Goal: Transaction & Acquisition: Purchase product/service

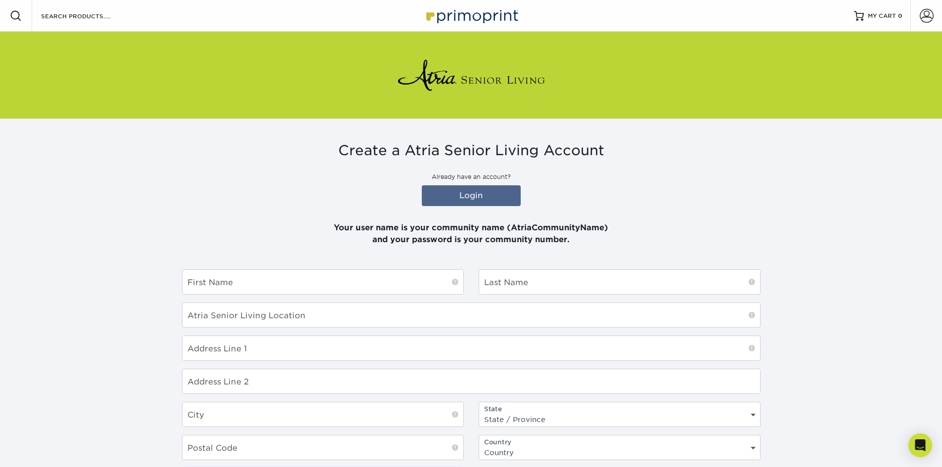
type input "AtriaNorthpoint"
click at [309, 292] on input "text" at bounding box center [322, 282] width 281 height 24
click at [475, 200] on link "Login" at bounding box center [471, 195] width 99 height 21
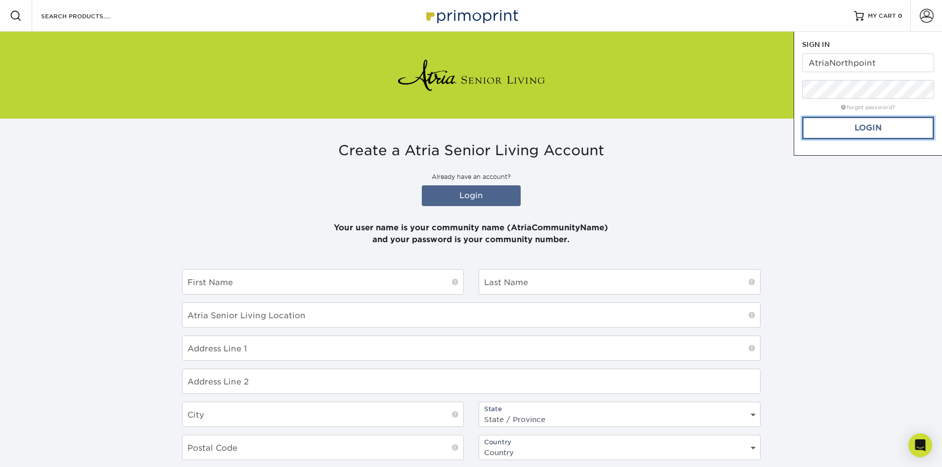
click at [880, 135] on link "Login" at bounding box center [868, 128] width 132 height 23
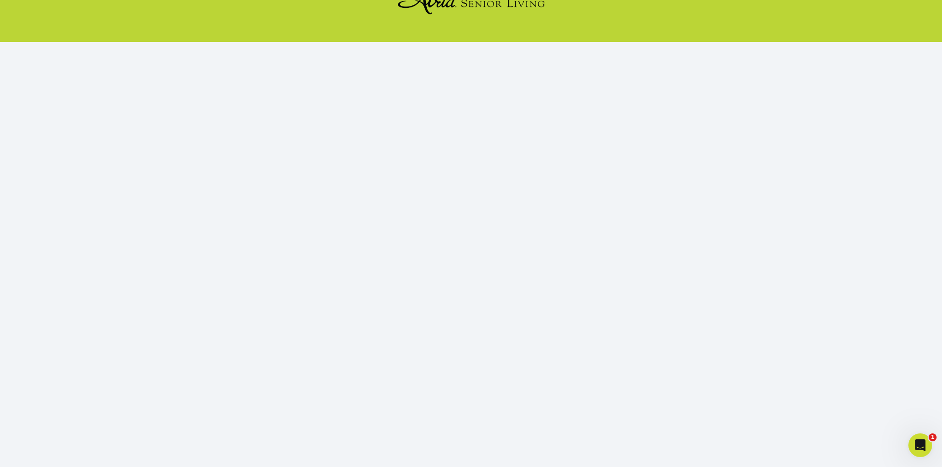
scroll to position [90, 0]
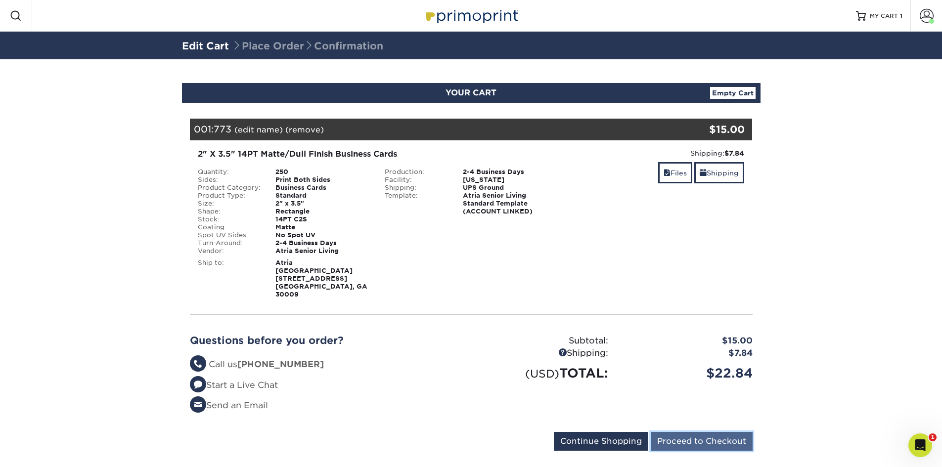
click at [704, 432] on input "Proceed to Checkout" at bounding box center [701, 441] width 102 height 19
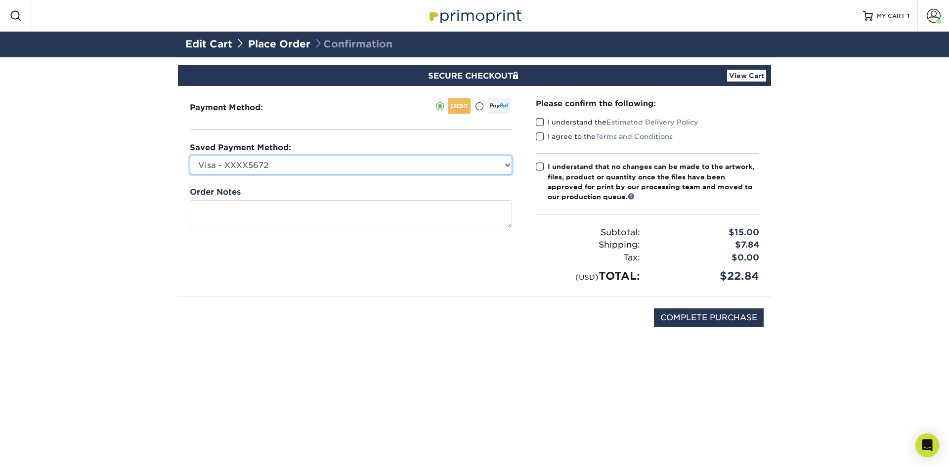
click at [450, 168] on select "Visa - XXXX5672 Visa - XXXX6050 Visa - XXXX4308 Visa - XXXX9385 Visa - XXXX9491…" at bounding box center [351, 165] width 322 height 19
select select "72737"
click at [190, 156] on select "Visa - XXXX5672 Visa - XXXX6050 Visa - XXXX4308 Visa - XXXX9385 Visa - XXXX9491…" at bounding box center [351, 165] width 322 height 19
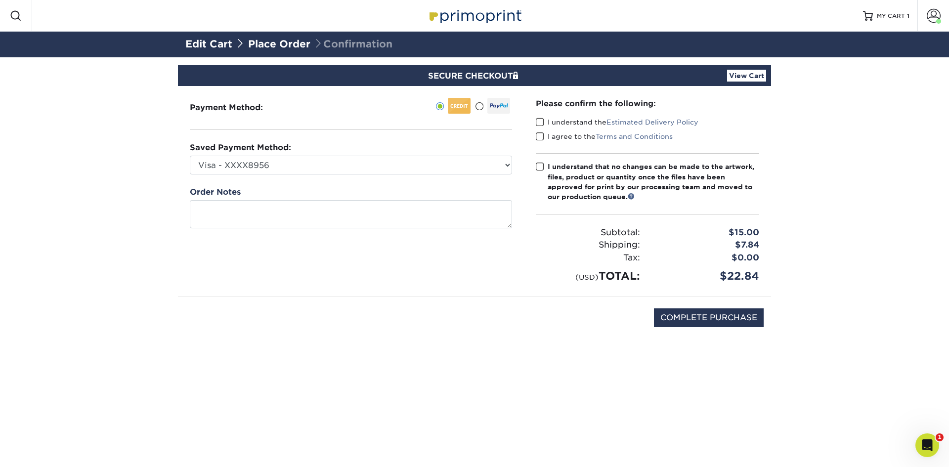
click at [543, 121] on span at bounding box center [540, 122] width 8 height 9
click at [0, 0] on input "I understand the Estimated Delivery Policy" at bounding box center [0, 0] width 0 height 0
click at [536, 135] on span at bounding box center [540, 136] width 8 height 9
click at [0, 0] on input "I agree to the Terms and Conditions" at bounding box center [0, 0] width 0 height 0
click at [538, 167] on span at bounding box center [540, 166] width 8 height 9
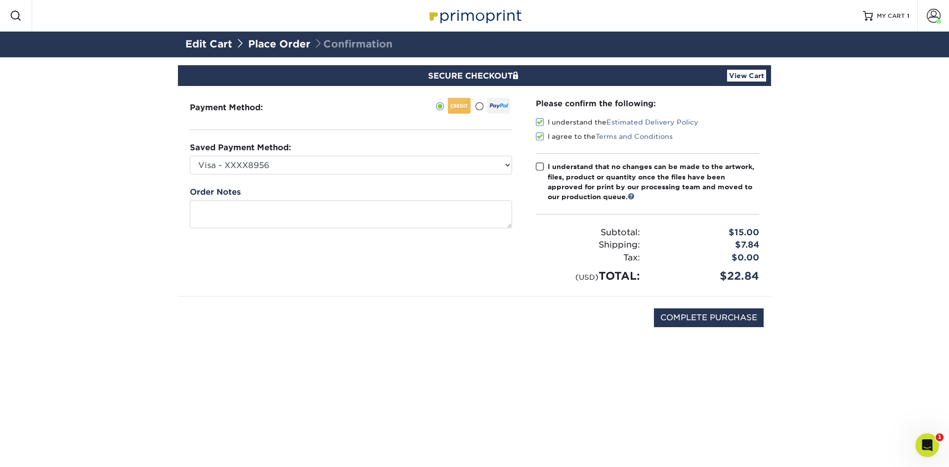
click at [0, 0] on input "I understand that no changes can be made to the artwork, files, product or quan…" at bounding box center [0, 0] width 0 height 0
click at [742, 315] on input "COMPLETE PURCHASE" at bounding box center [709, 317] width 110 height 19
type input "PROCESSING, PLEASE WAIT..."
